Goal: Find specific page/section: Find specific page/section

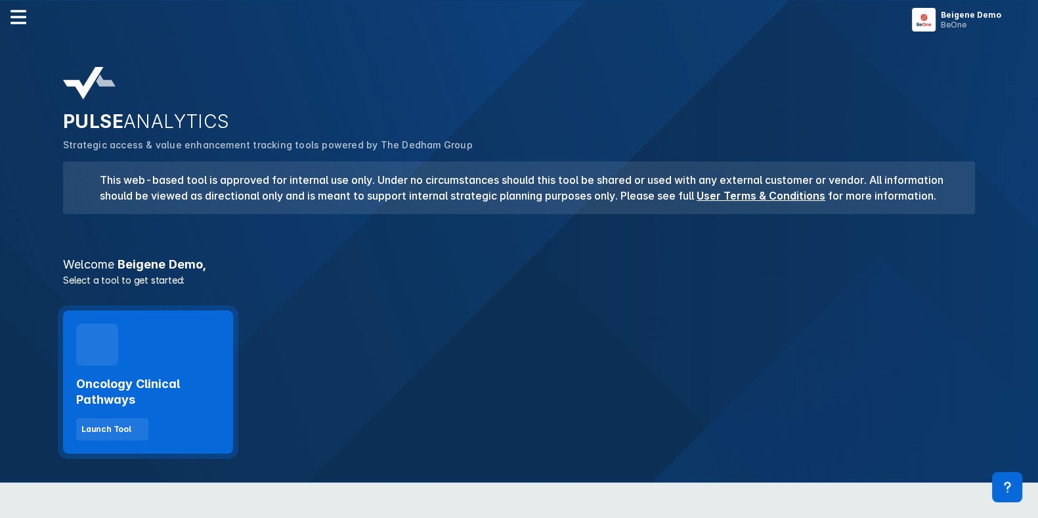
click at [164, 347] on div "Oncology Clinical Pathways Launch Tool" at bounding box center [148, 381] width 170 height 143
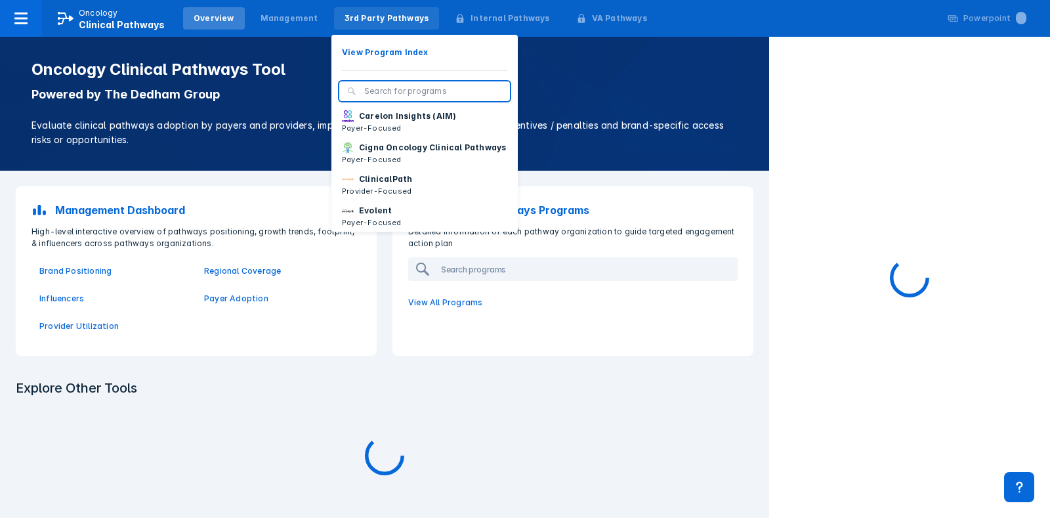
click at [352, 12] on div "3rd Party Pathways" at bounding box center [387, 18] width 85 height 12
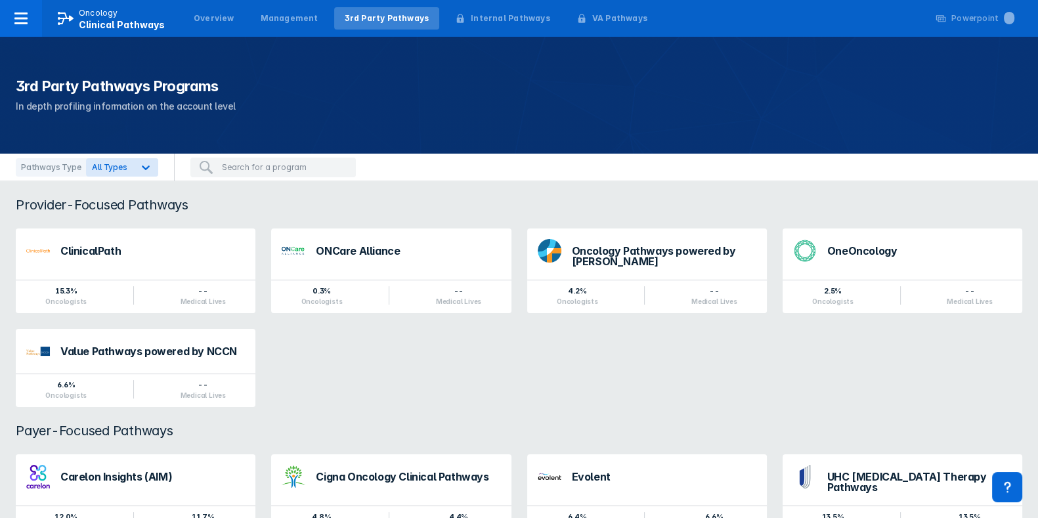
click at [279, 1] on div "Overview Management 3rd Party Pathways Internal Pathways VA Pathways" at bounding box center [420, 18] width 480 height 37
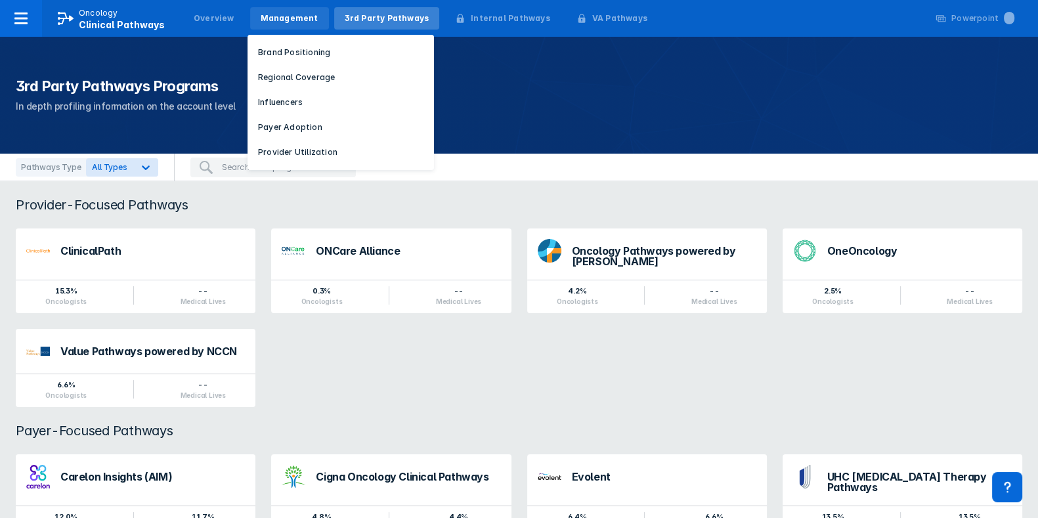
click at [276, 14] on div "Management" at bounding box center [290, 18] width 58 height 12
